Goal: Information Seeking & Learning: Learn about a topic

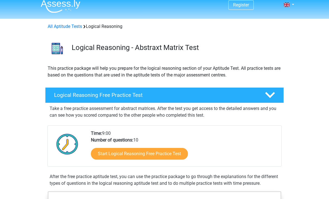
scroll to position [33, 0]
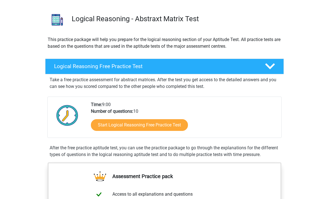
click at [172, 125] on link "Start Logical Reasoning Free Practice Test" at bounding box center [139, 125] width 97 height 12
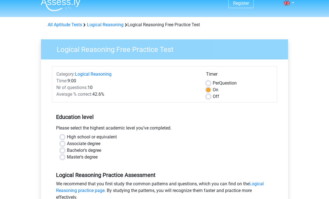
scroll to position [12, 0]
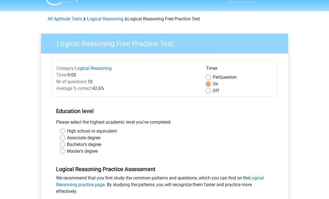
click at [105, 144] on div "Bachelor's degree" at bounding box center [164, 144] width 209 height 7
click at [96, 145] on label "Bachelor's degree" at bounding box center [84, 144] width 34 height 7
click at [65, 145] on input "Bachelor's degree" at bounding box center [62, 144] width 4 height 6
radio input "true"
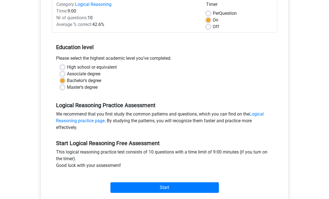
scroll to position [78, 0]
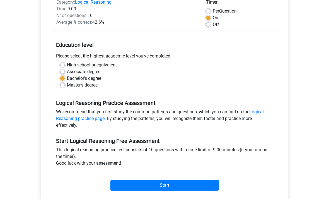
click at [124, 180] on input "Start" at bounding box center [164, 185] width 108 height 11
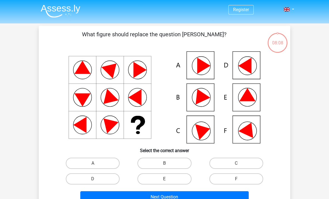
scroll to position [1, 0]
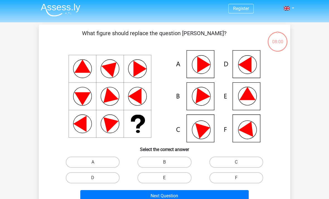
click at [106, 163] on label "A" at bounding box center [93, 161] width 54 height 11
click at [96, 163] on input "A" at bounding box center [95, 164] width 4 height 4
radio input "true"
click at [130, 197] on button "Next Question" at bounding box center [164, 196] width 169 height 12
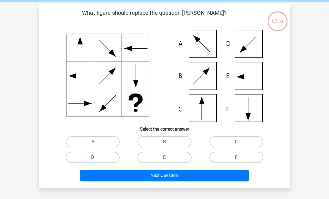
scroll to position [26, 0]
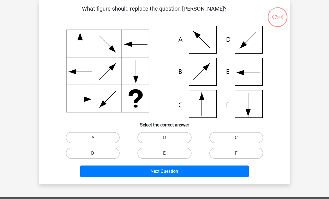
click at [243, 139] on label "C" at bounding box center [236, 137] width 54 height 11
click at [240, 139] on input "C" at bounding box center [238, 139] width 4 height 4
radio input "true"
click at [197, 175] on button "Next Question" at bounding box center [164, 171] width 169 height 12
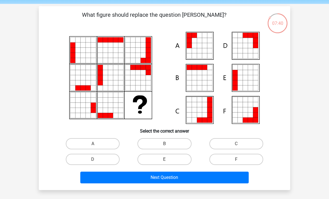
scroll to position [20, 0]
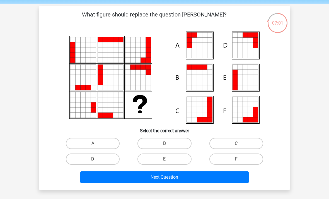
click at [167, 162] on input "E" at bounding box center [167, 161] width 4 height 4
radio input "true"
click at [188, 177] on button "Next Question" at bounding box center [164, 177] width 169 height 12
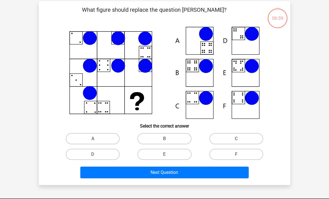
scroll to position [26, 0]
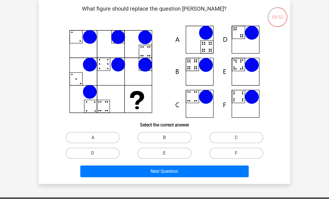
click at [152, 136] on label "B" at bounding box center [164, 137] width 54 height 11
click at [165, 137] on input "B" at bounding box center [167, 139] width 4 height 4
radio input "true"
click at [131, 167] on button "Next Question" at bounding box center [164, 171] width 169 height 12
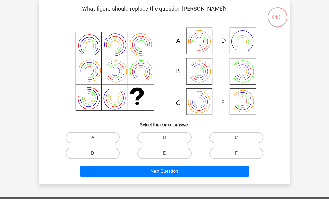
click at [168, 136] on label "B" at bounding box center [164, 137] width 54 height 11
click at [168, 137] on input "B" at bounding box center [167, 139] width 4 height 4
radio input "true"
click at [147, 169] on button "Next Question" at bounding box center [164, 171] width 169 height 12
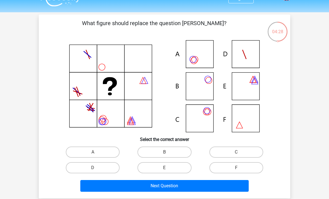
scroll to position [11, 0]
click at [167, 152] on input "B" at bounding box center [167, 154] width 4 height 4
radio input "true"
click at [122, 188] on button "Next Question" at bounding box center [164, 186] width 169 height 12
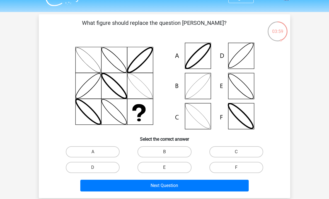
scroll to position [12, 0]
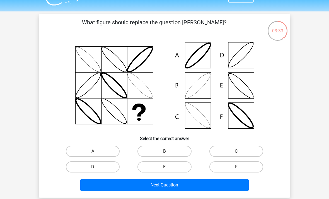
click at [162, 152] on label "B" at bounding box center [164, 151] width 54 height 11
click at [165, 152] on input "B" at bounding box center [167, 153] width 4 height 4
radio input "true"
click at [136, 182] on button "Next Question" at bounding box center [164, 185] width 169 height 12
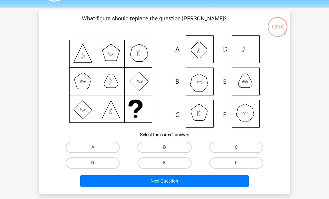
scroll to position [16, 0]
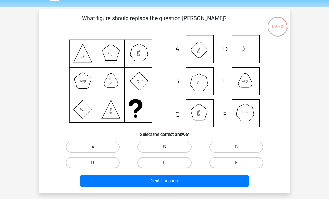
click at [156, 149] on label "B" at bounding box center [164, 146] width 54 height 11
click at [165, 149] on input "B" at bounding box center [167, 149] width 4 height 4
radio input "true"
click at [251, 113] on icon at bounding box center [164, 81] width 225 height 92
click at [241, 116] on icon at bounding box center [164, 81] width 225 height 92
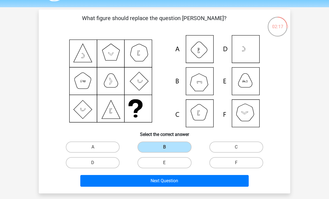
click at [226, 161] on label "F" at bounding box center [236, 162] width 54 height 11
click at [236, 163] on input "F" at bounding box center [238, 165] width 4 height 4
radio input "true"
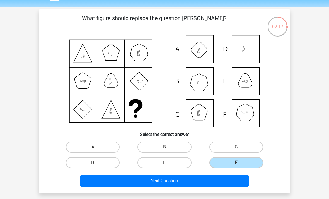
click at [197, 180] on button "Next Question" at bounding box center [164, 181] width 169 height 12
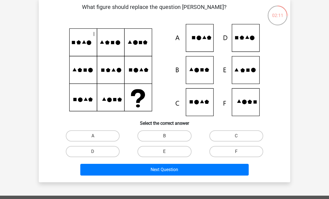
scroll to position [28, 0]
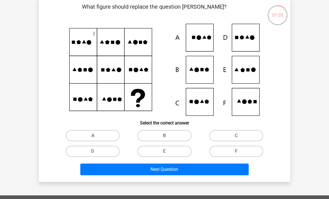
click at [158, 147] on label "E" at bounding box center [164, 151] width 54 height 11
click at [165, 151] on input "E" at bounding box center [167, 153] width 4 height 4
radio input "true"
click at [156, 173] on button "Next Question" at bounding box center [164, 169] width 169 height 12
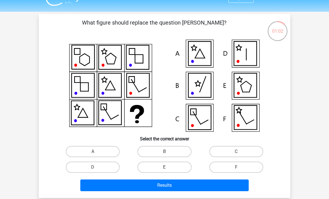
scroll to position [12, 0]
click at [77, 162] on label "D" at bounding box center [93, 166] width 54 height 11
click at [93, 167] on input "D" at bounding box center [95, 169] width 4 height 4
radio input "true"
click at [177, 188] on button "Results" at bounding box center [164, 185] width 169 height 12
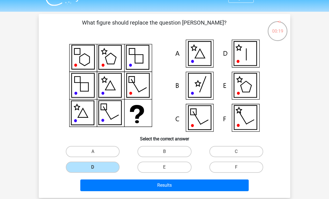
scroll to position [0, 0]
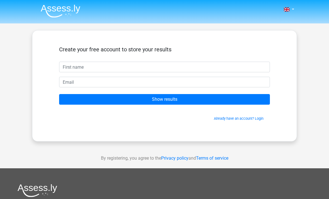
click at [211, 99] on input "Show results" at bounding box center [164, 99] width 211 height 11
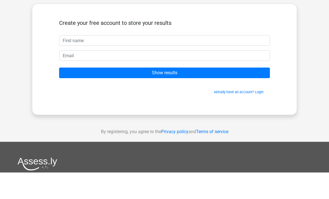
click at [323, 54] on div "Nederlands English" at bounding box center [164, 157] width 329 height 315
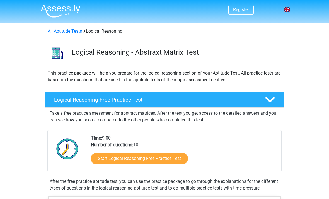
scroll to position [51, 0]
